Goal: Information Seeking & Learning: Learn about a topic

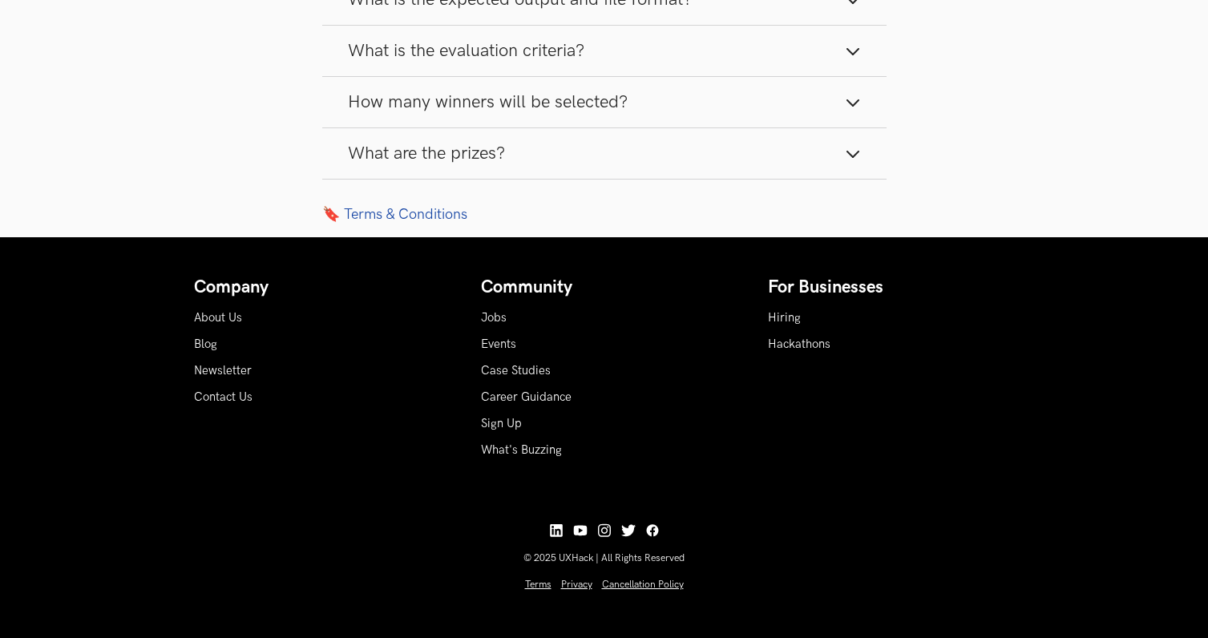
scroll to position [2114, 0]
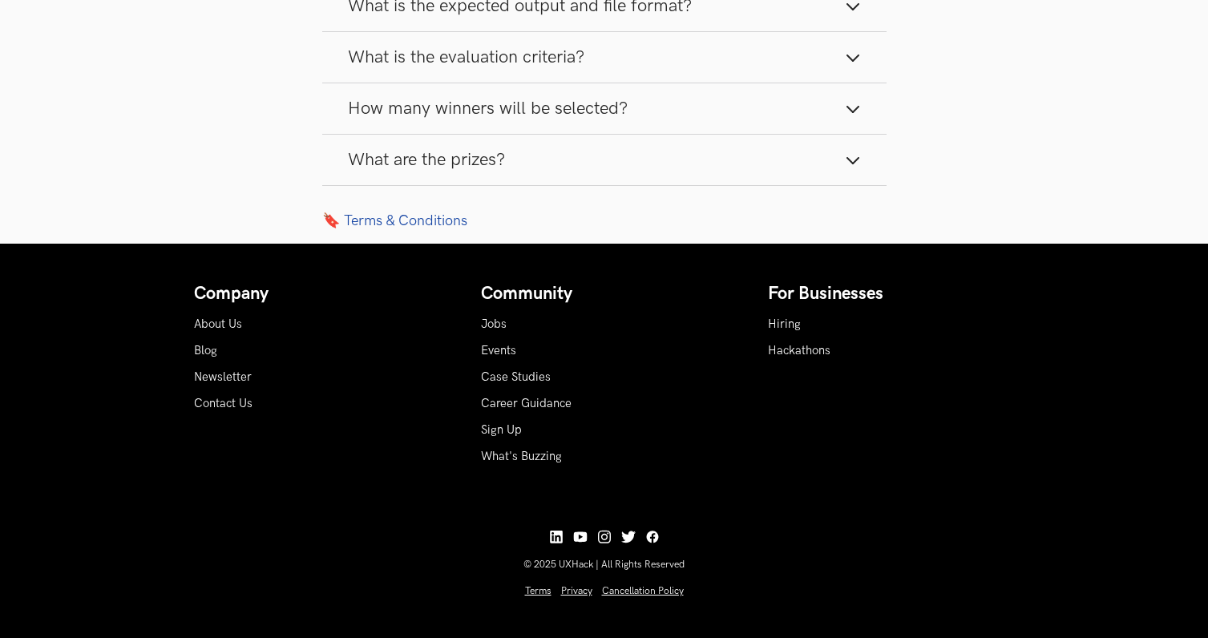
click at [430, 171] on span "What are the prizes?" at bounding box center [426, 160] width 157 height 22
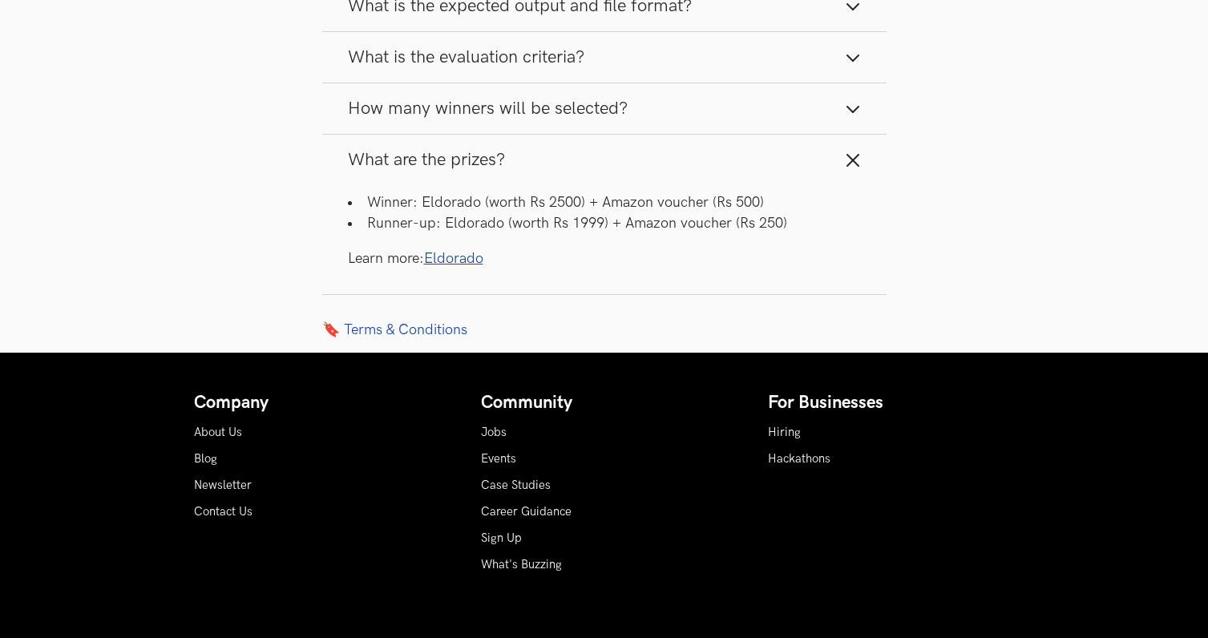
click at [430, 171] on span "What are the prizes?" at bounding box center [426, 160] width 157 height 22
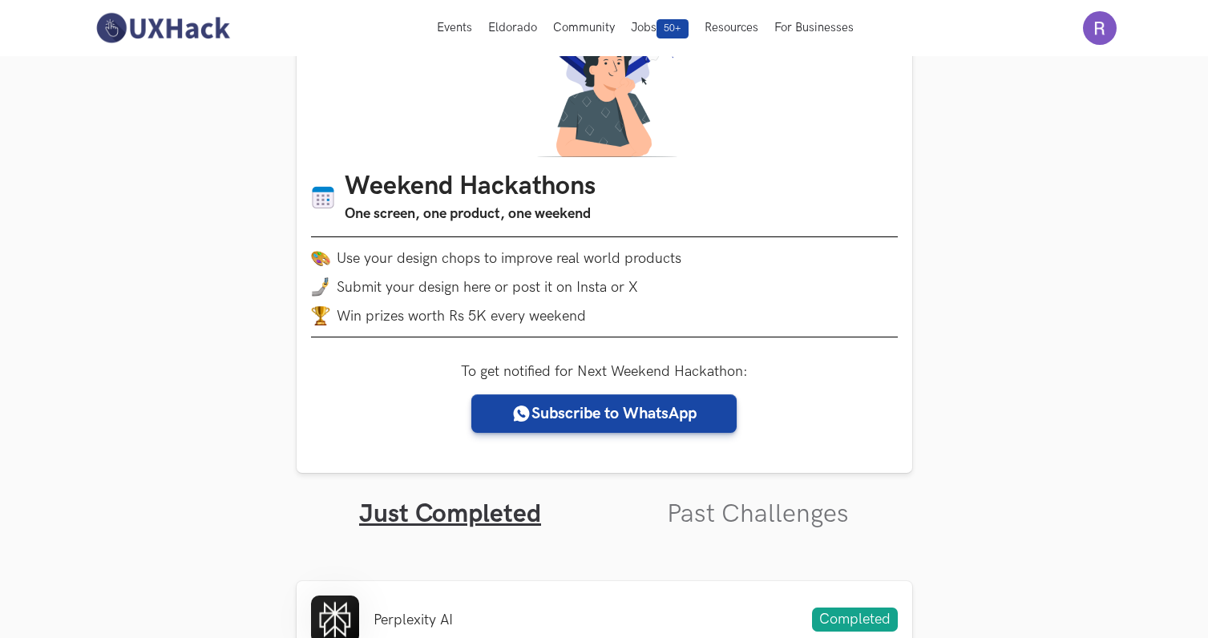
scroll to position [91, 0]
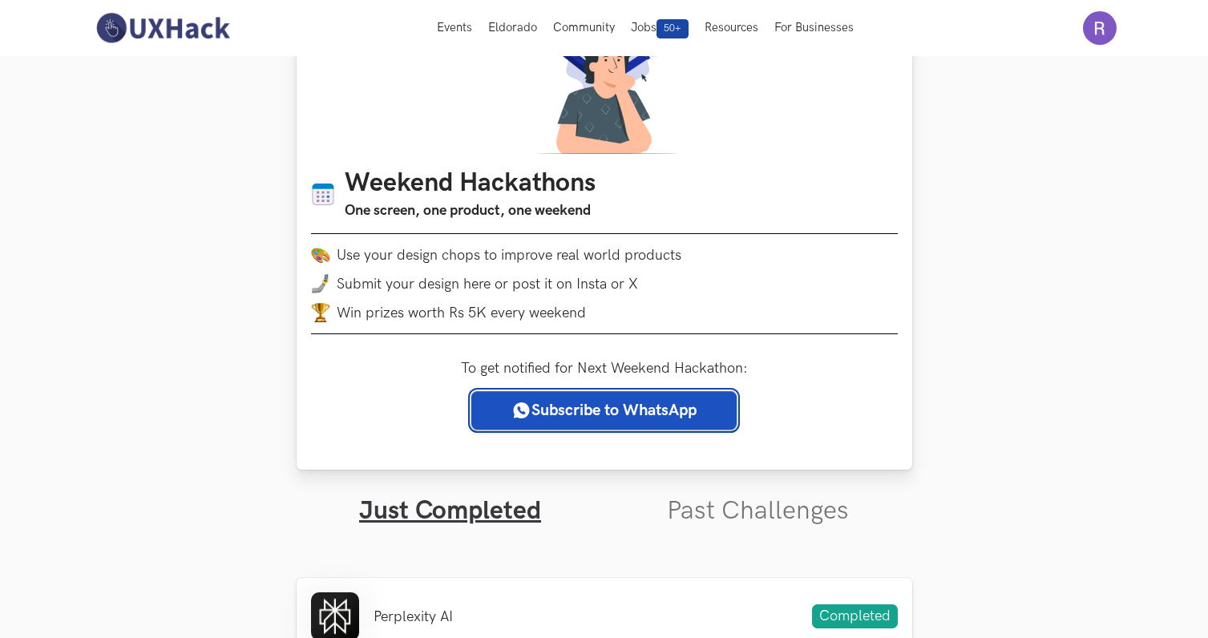
click at [659, 413] on link "Subscribe to WhatsApp" at bounding box center [603, 410] width 265 height 38
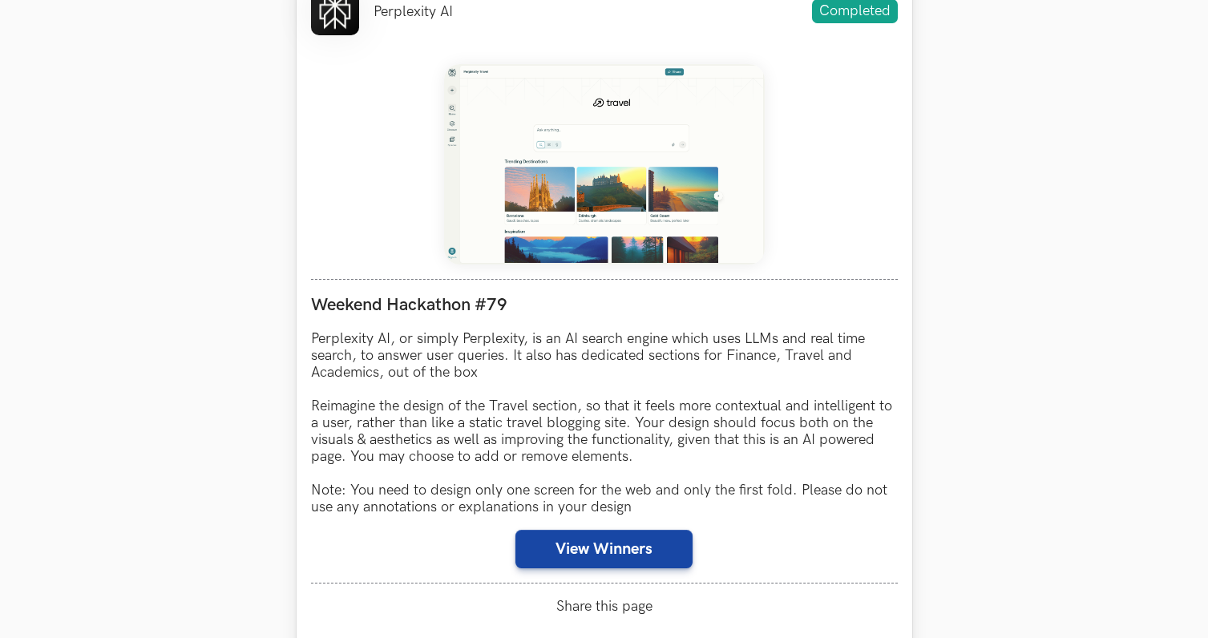
scroll to position [776, 0]
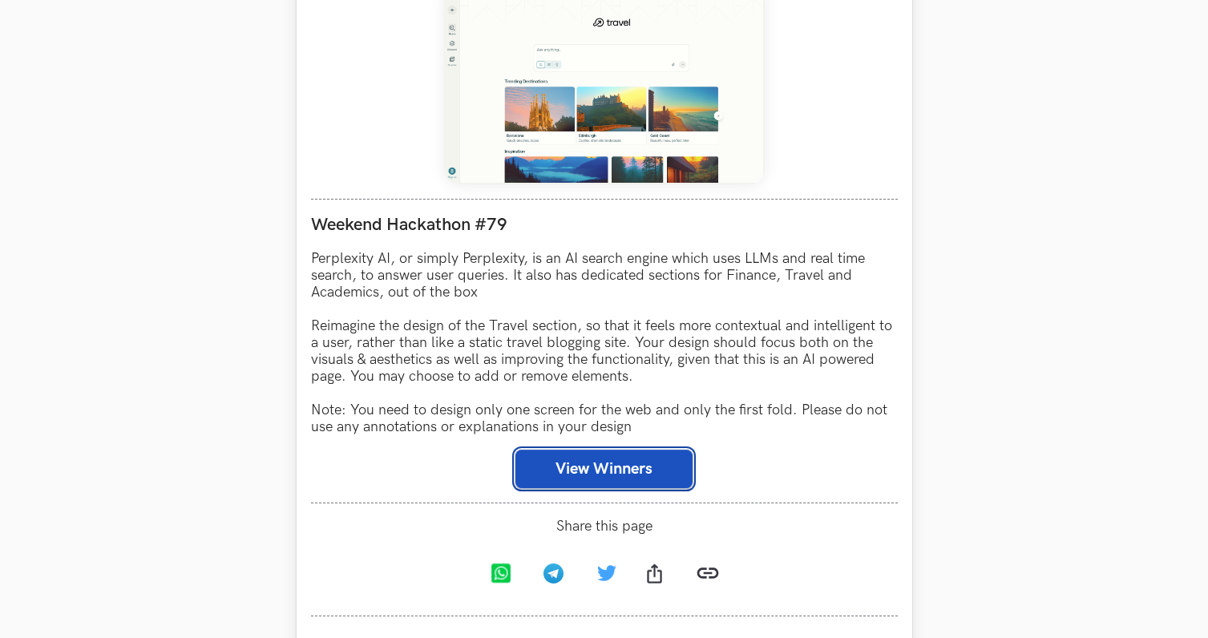
click at [620, 474] on button "View Winners" at bounding box center [603, 469] width 177 height 38
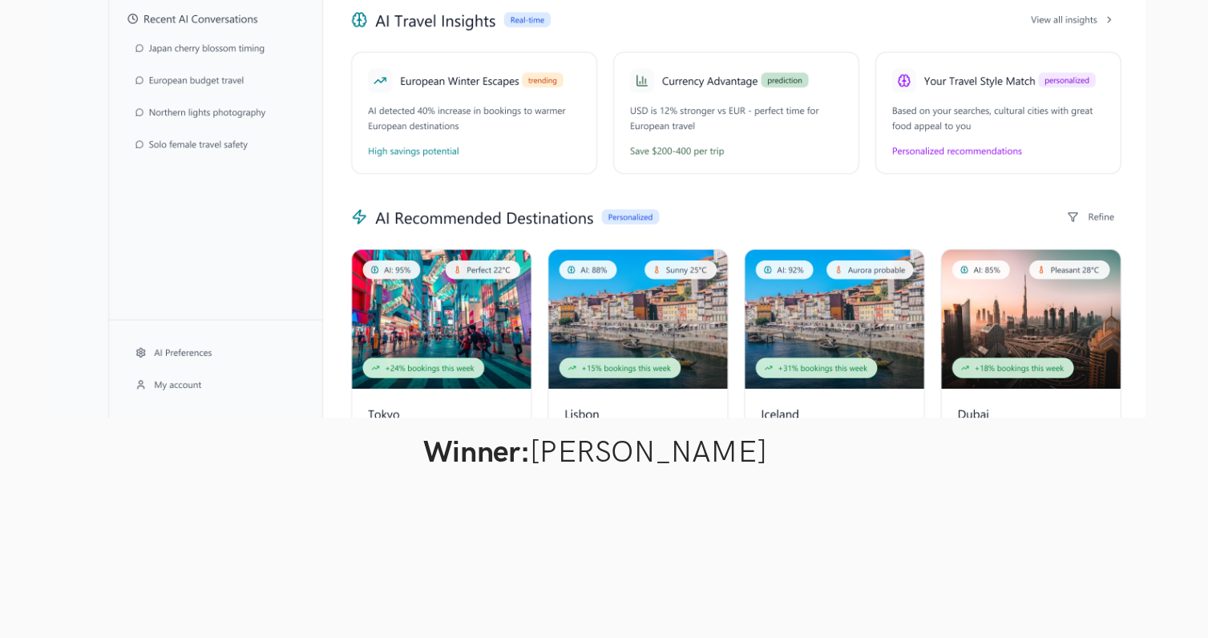
scroll to position [827, 0]
click at [772, 411] on div at bounding box center [603, 280] width 1091 height 458
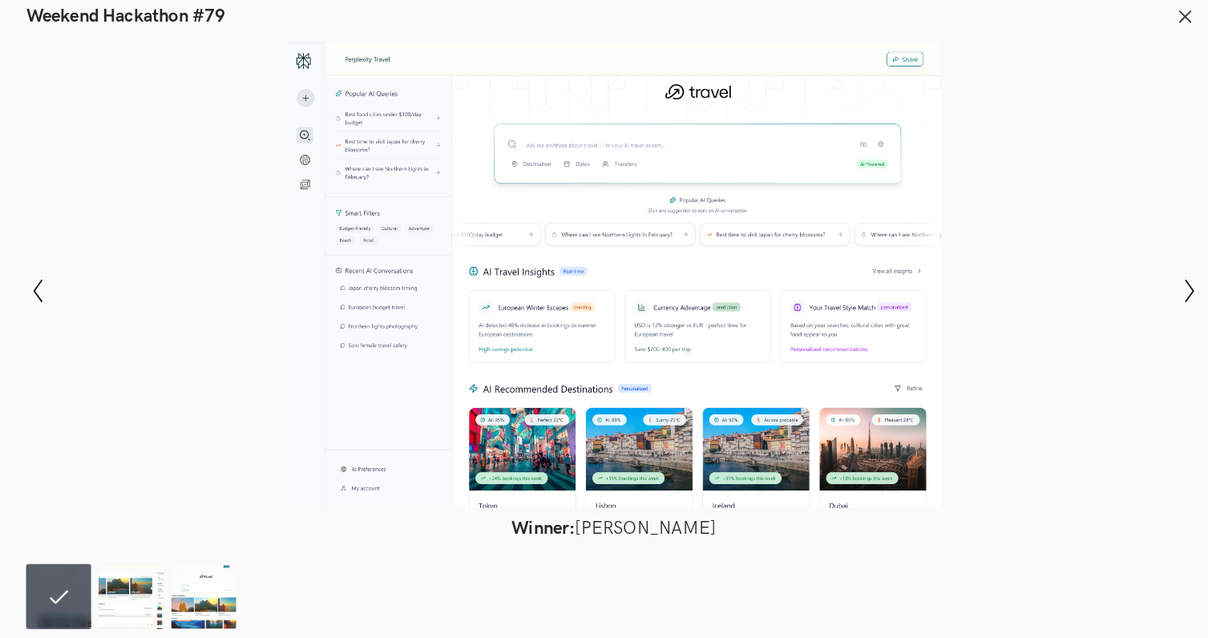
scroll to position [834, 0]
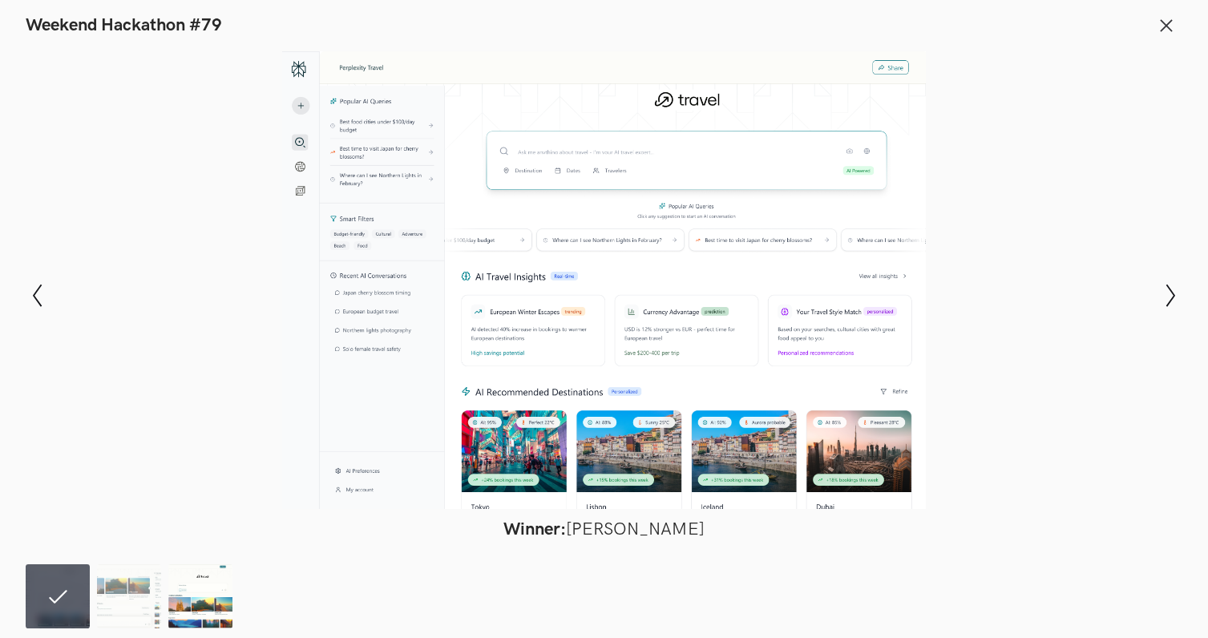
click at [220, 593] on img at bounding box center [200, 596] width 64 height 64
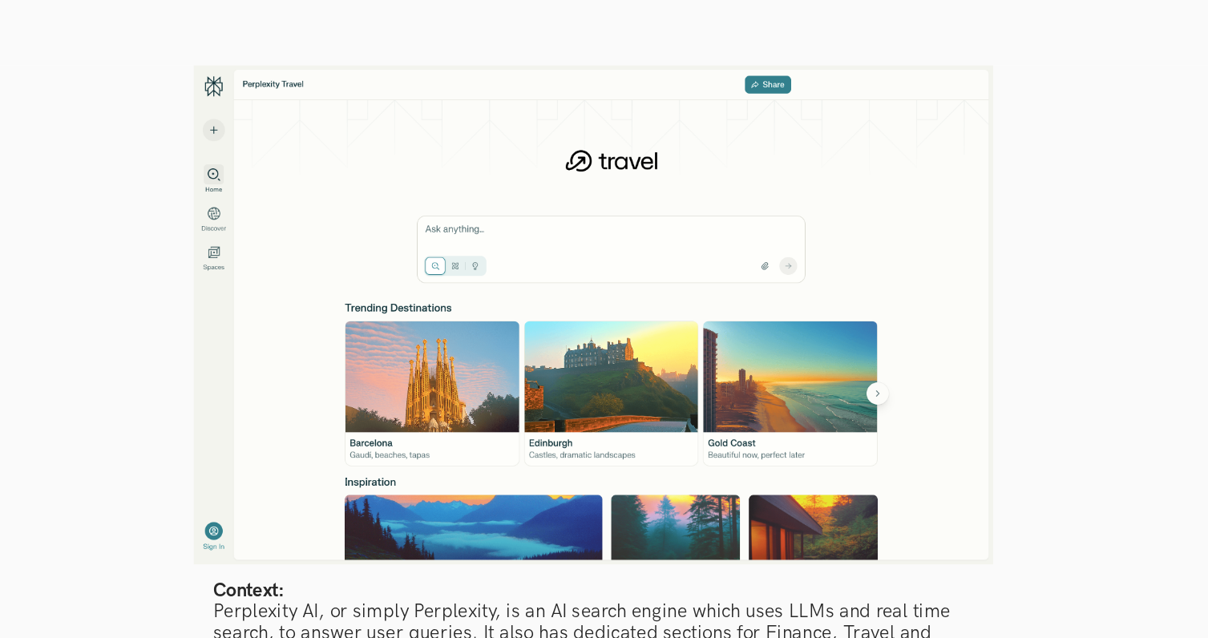
scroll to position [781, 0]
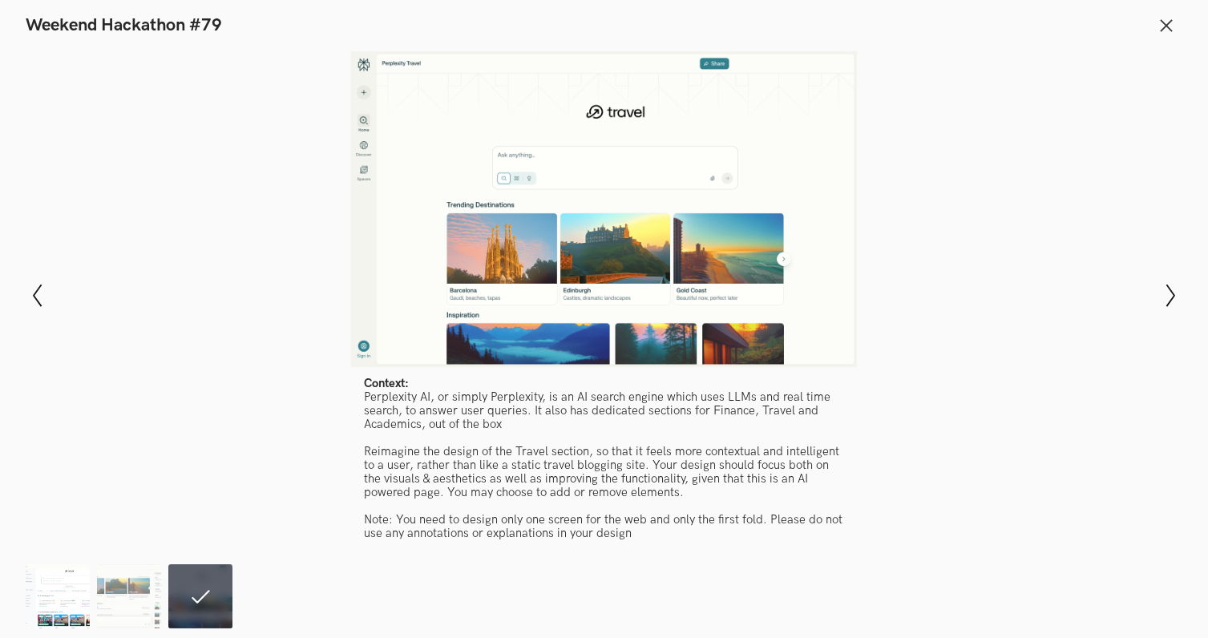
click at [65, 603] on img at bounding box center [58, 596] width 64 height 64
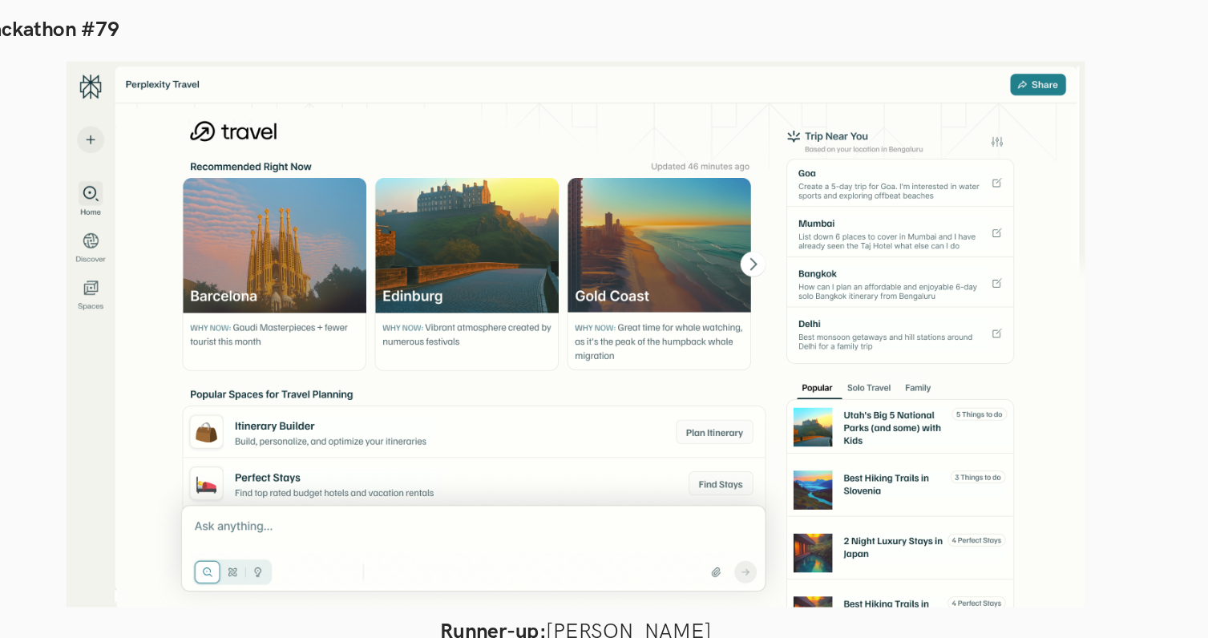
scroll to position [661, 0]
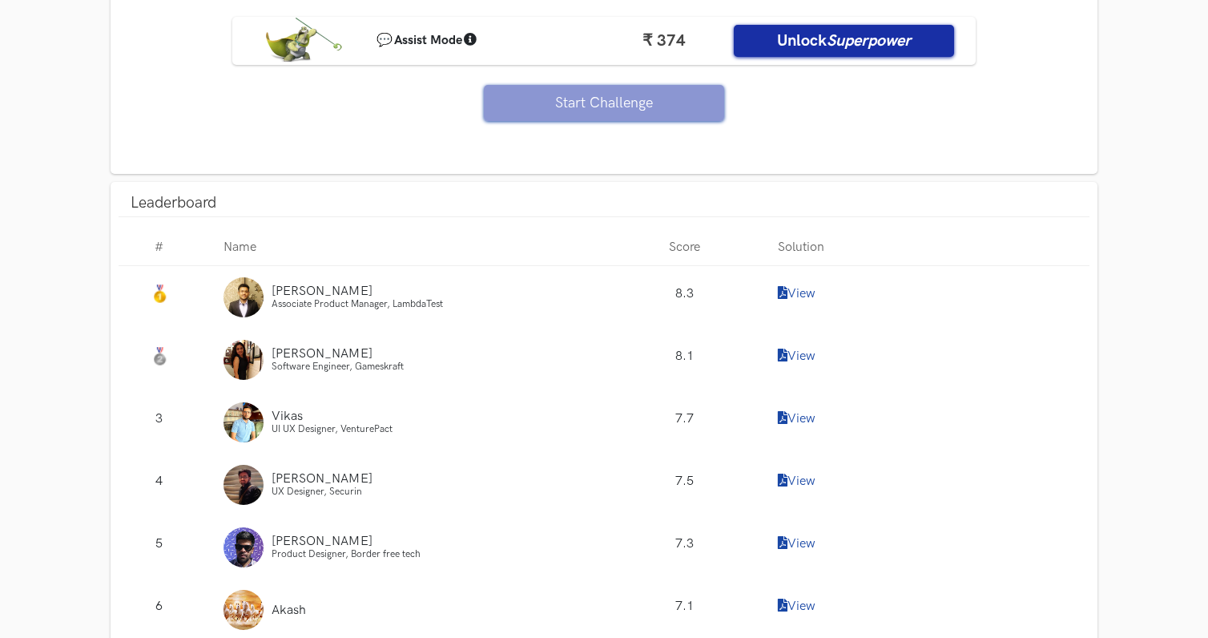
scroll to position [1324, 0]
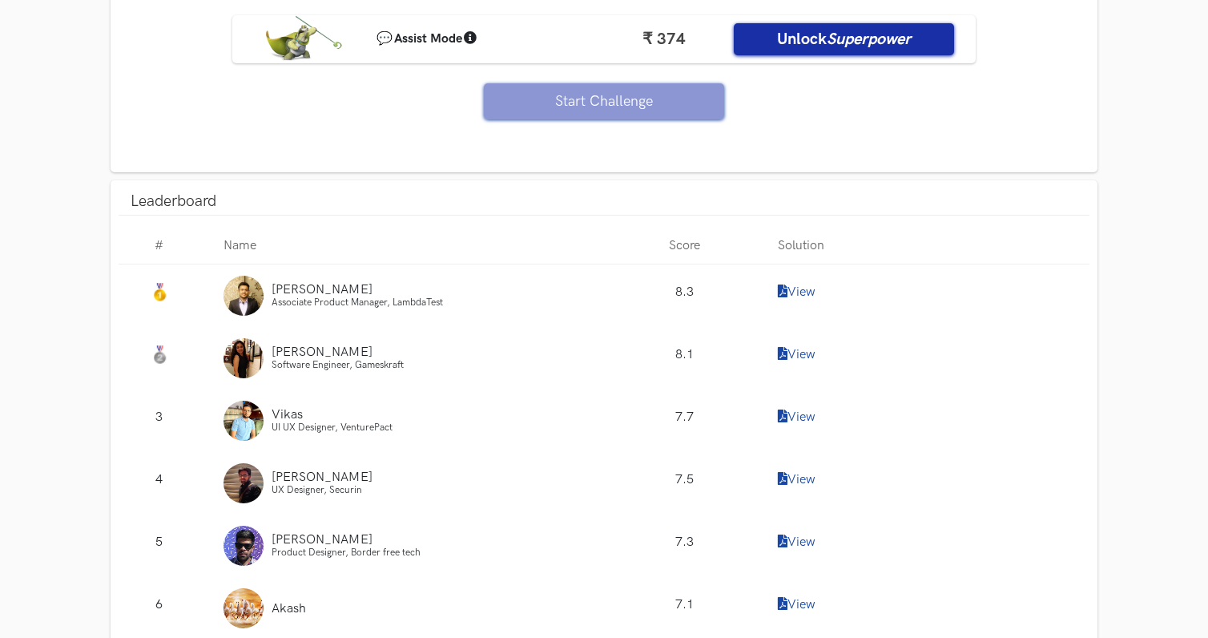
click at [794, 291] on link "View" at bounding box center [797, 291] width 38 height 15
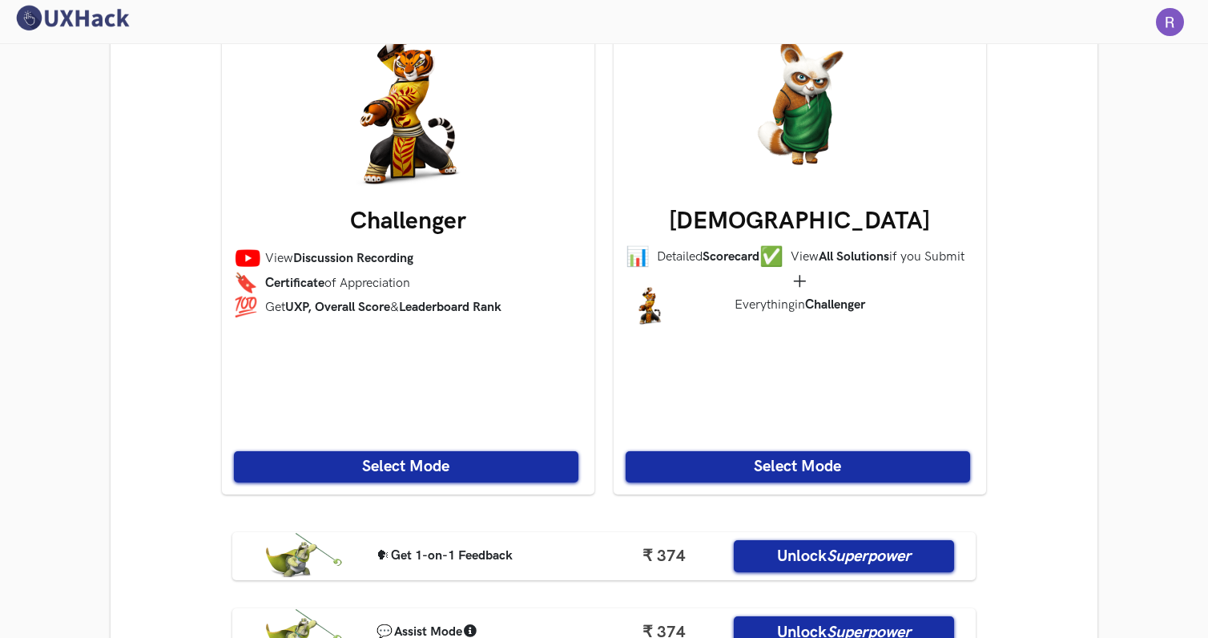
scroll to position [0, 0]
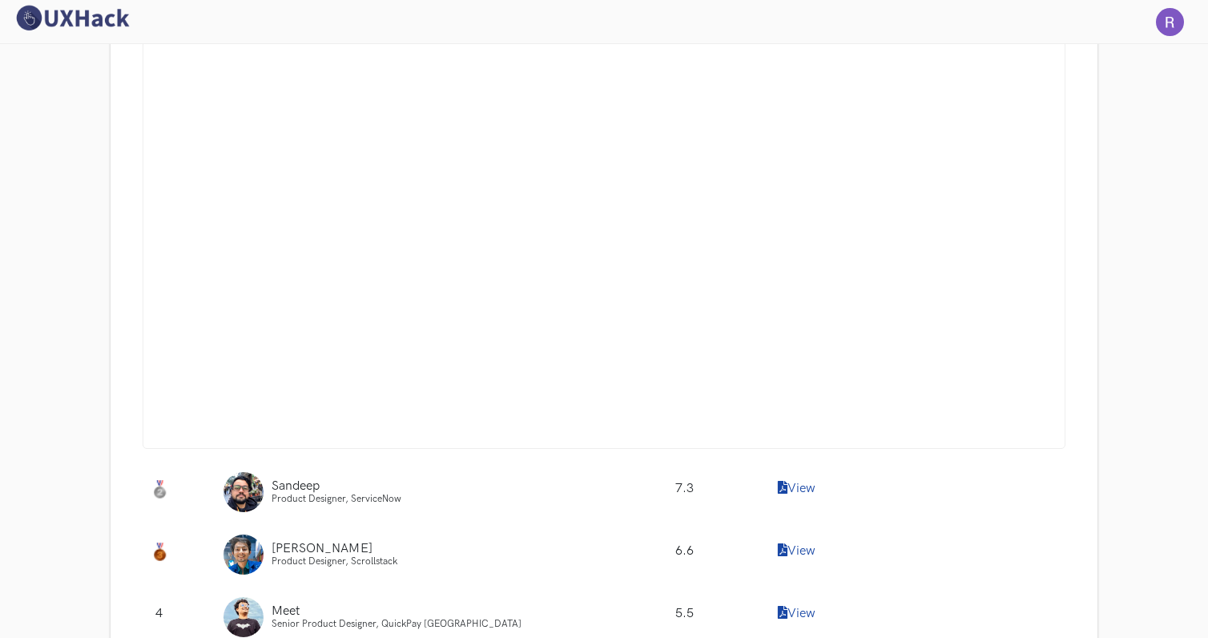
scroll to position [1687, 0]
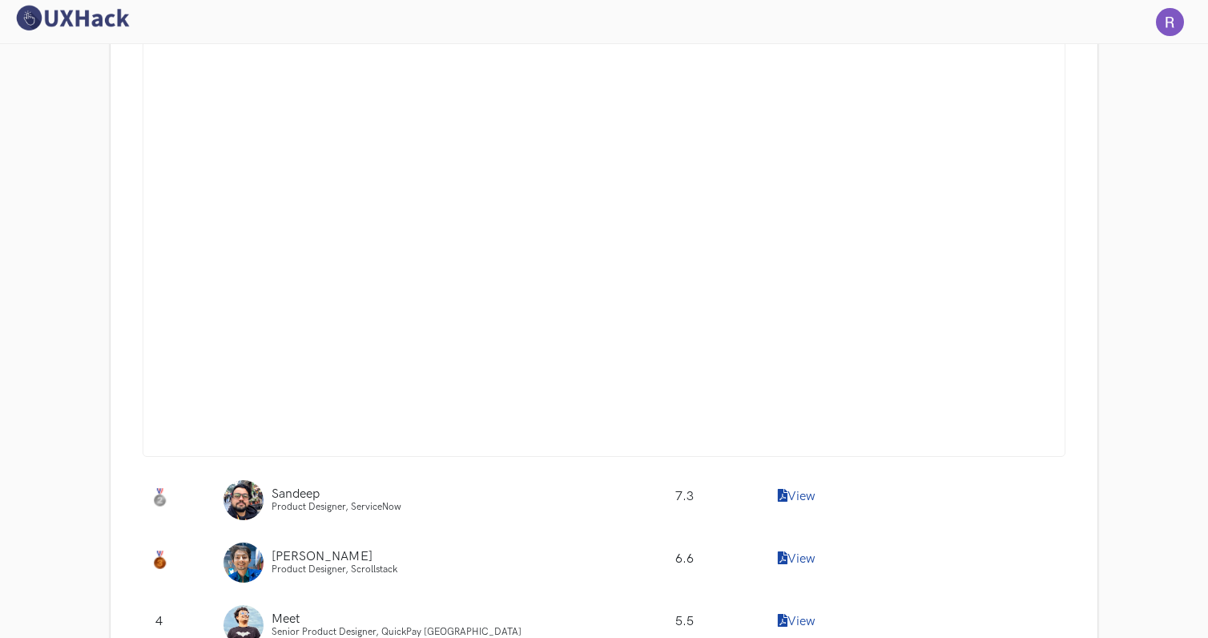
click at [792, 504] on link "View" at bounding box center [797, 496] width 38 height 15
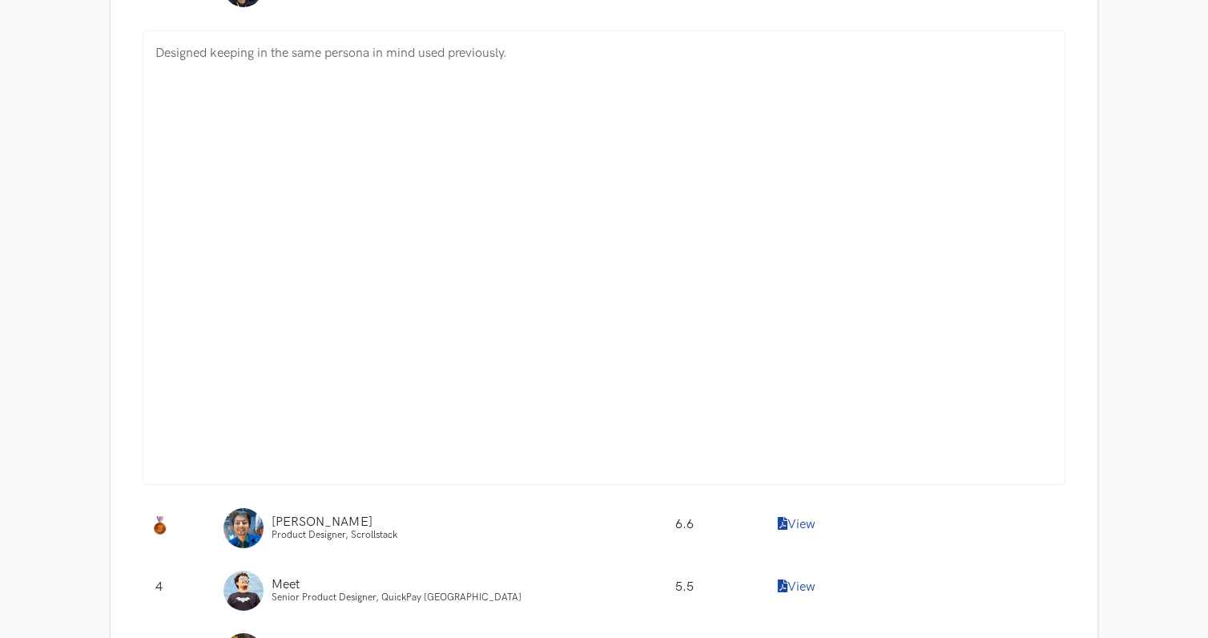
scroll to position [2203, 0]
click at [801, 530] on link "View" at bounding box center [797, 521] width 38 height 15
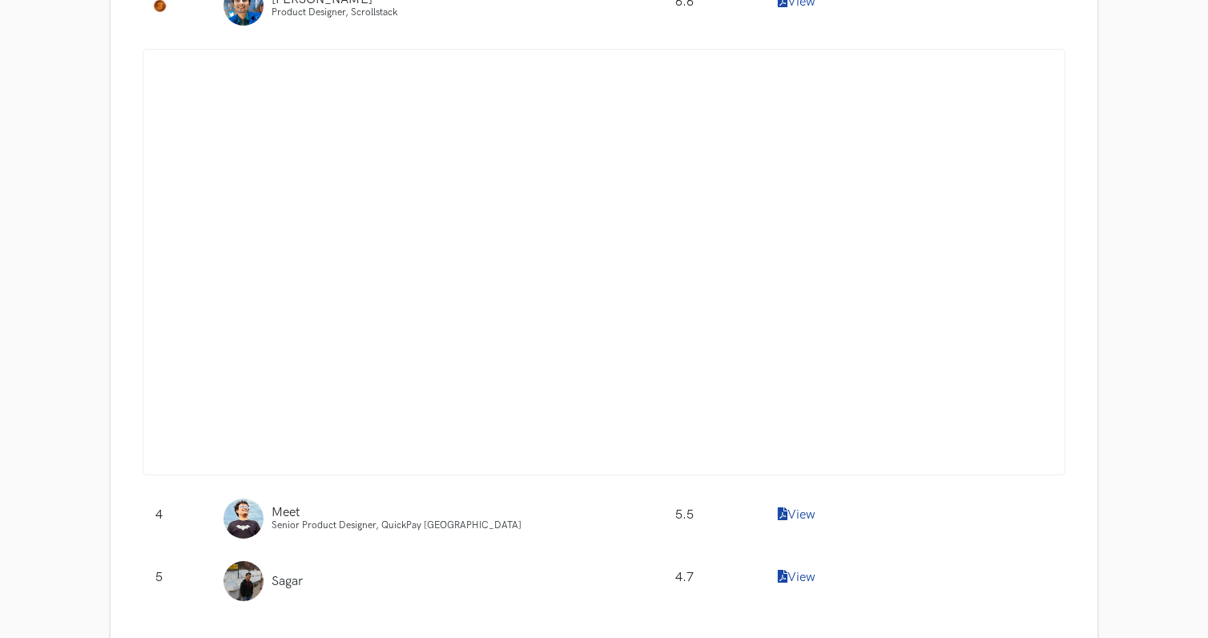
scroll to position [2761, 0]
